Goal: Browse casually: Explore the website without a specific task or goal

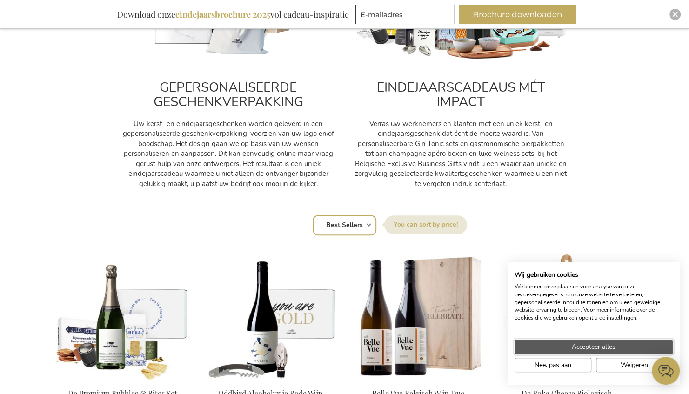
click at [541, 344] on button "Accepteer alles" at bounding box center [594, 347] width 158 height 14
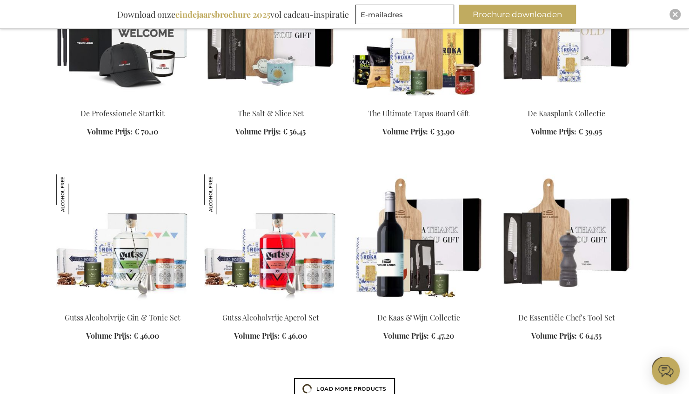
scroll to position [929, 0]
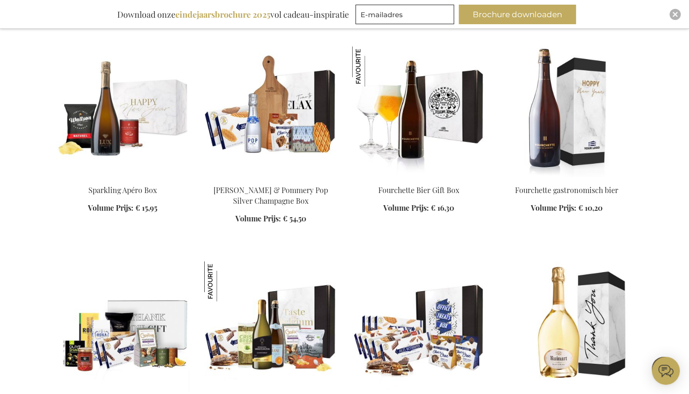
scroll to position [1788, 0]
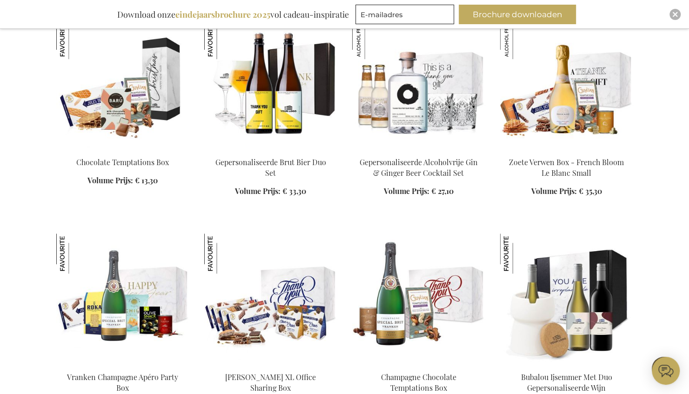
scroll to position [2374, 0]
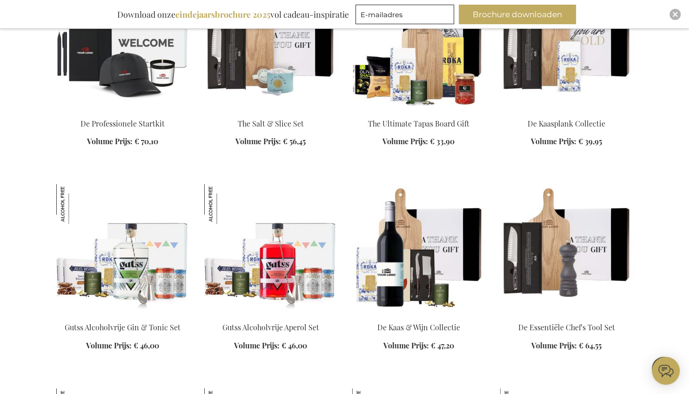
scroll to position [3046, 0]
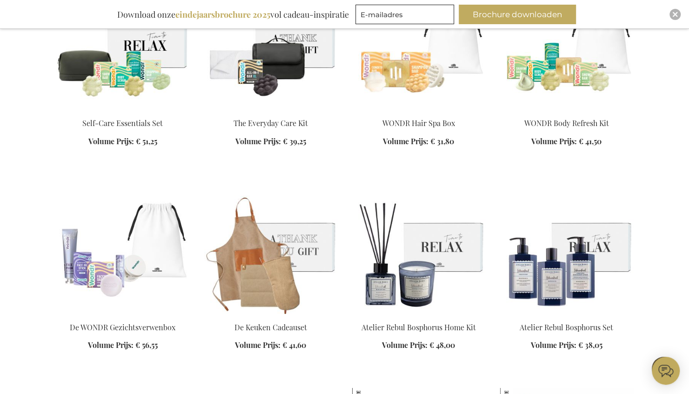
scroll to position [3669, 0]
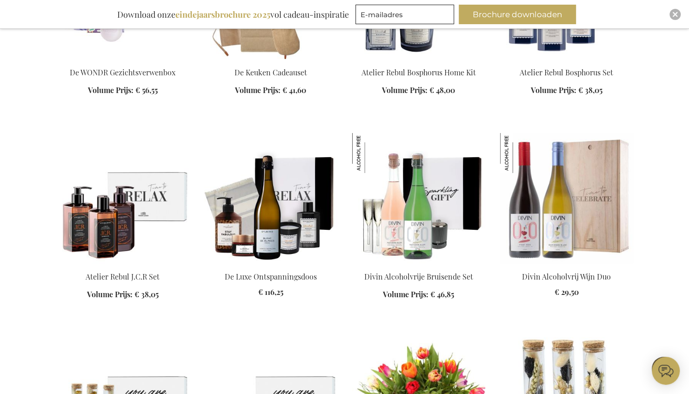
scroll to position [3927, 0]
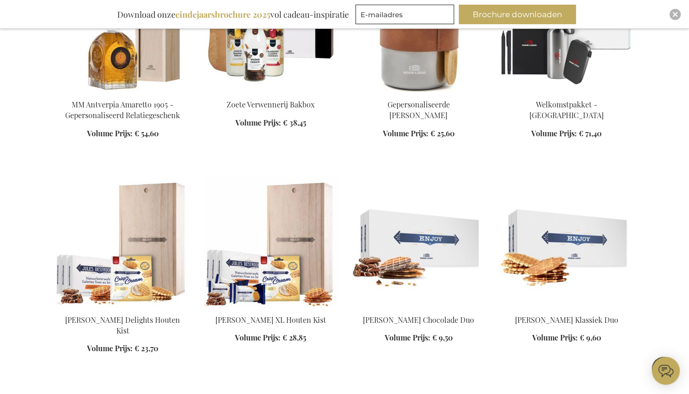
scroll to position [4984, 0]
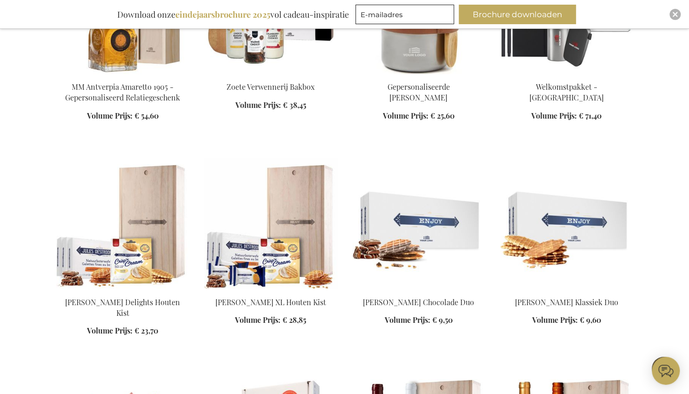
scroll to position [5001, 0]
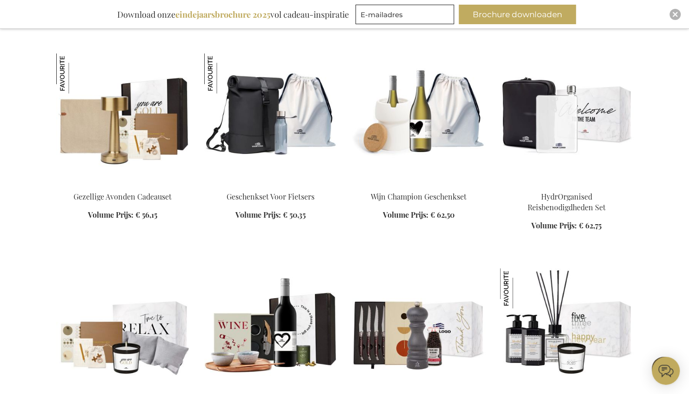
scroll to position [5958, 0]
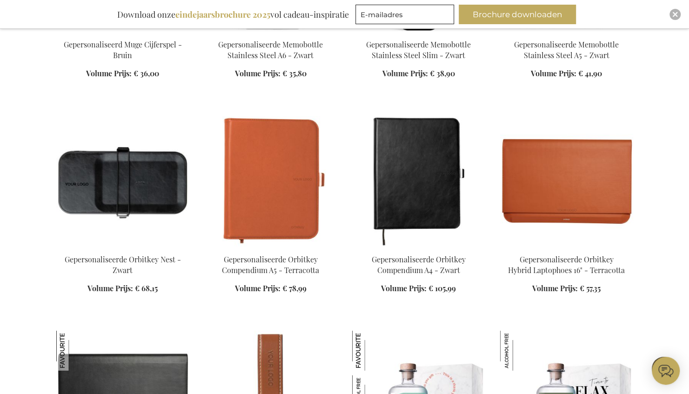
scroll to position [7388, 0]
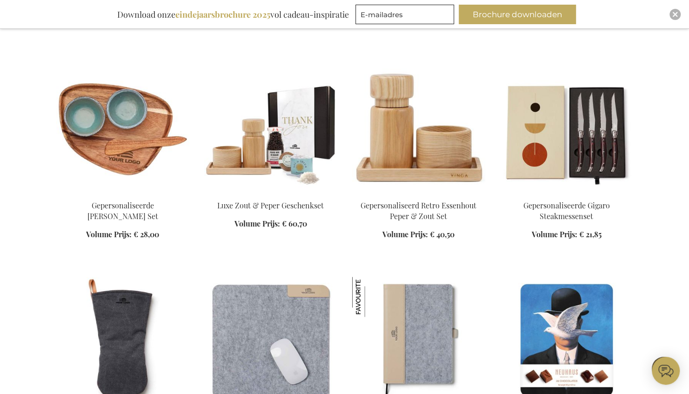
scroll to position [8755, 0]
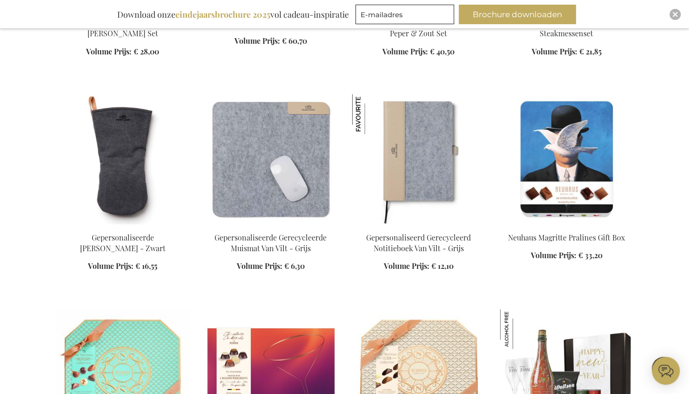
scroll to position [8942, 0]
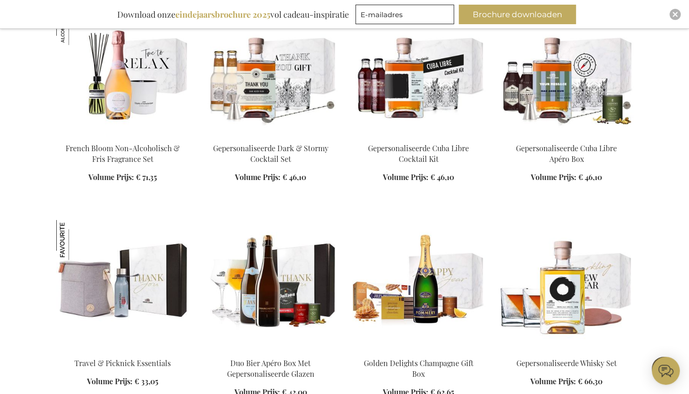
scroll to position [9892, 0]
